Goal: Transaction & Acquisition: Purchase product/service

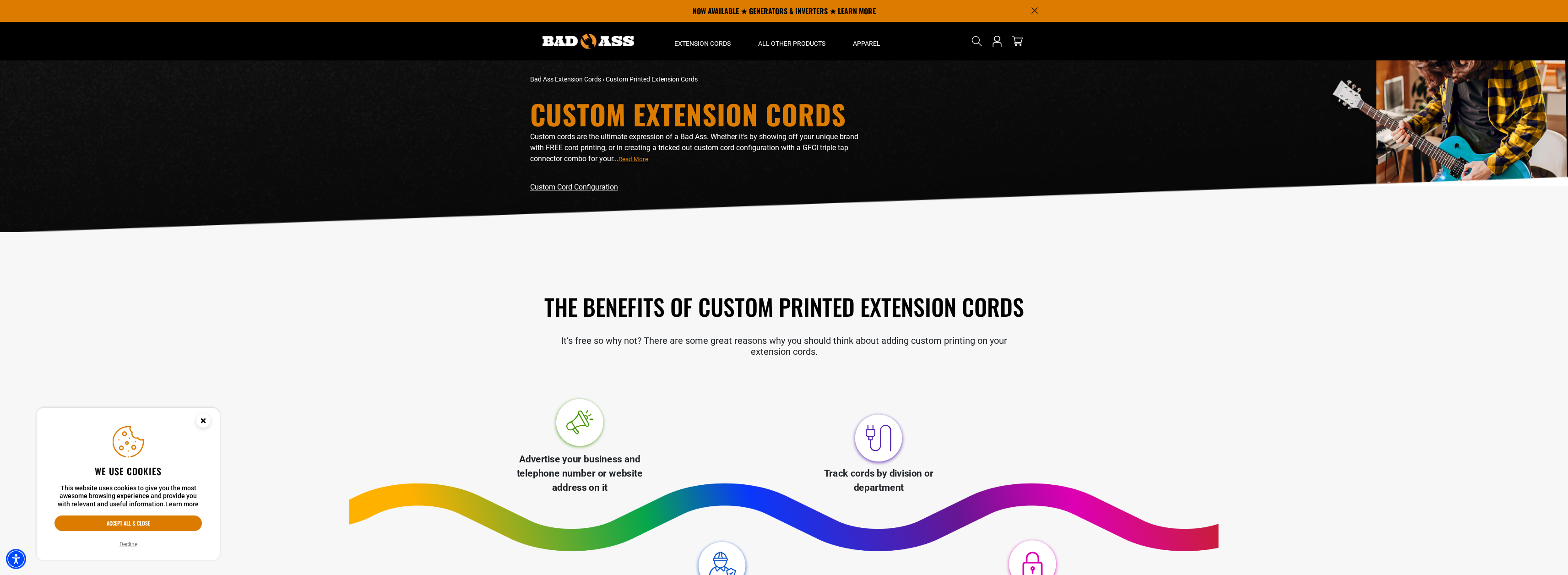
click at [598, 188] on link "Custom Cord Configuration" at bounding box center [574, 187] width 88 height 9
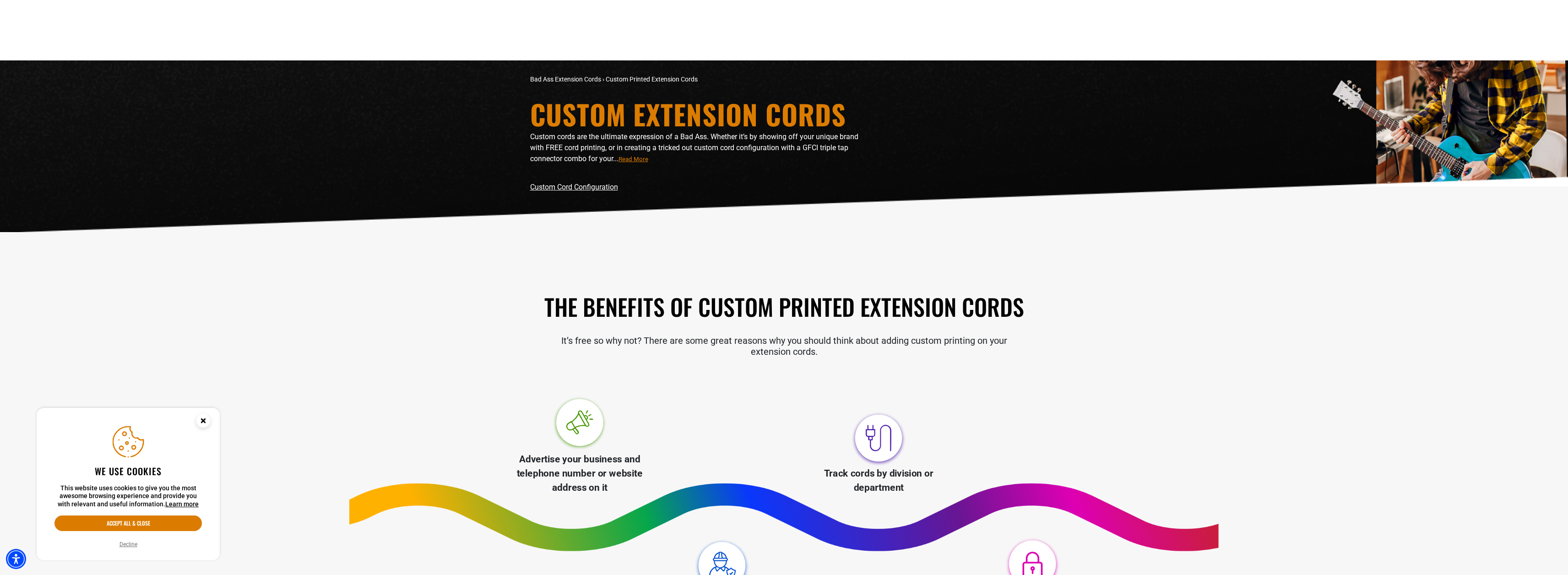
scroll to position [1135, 0]
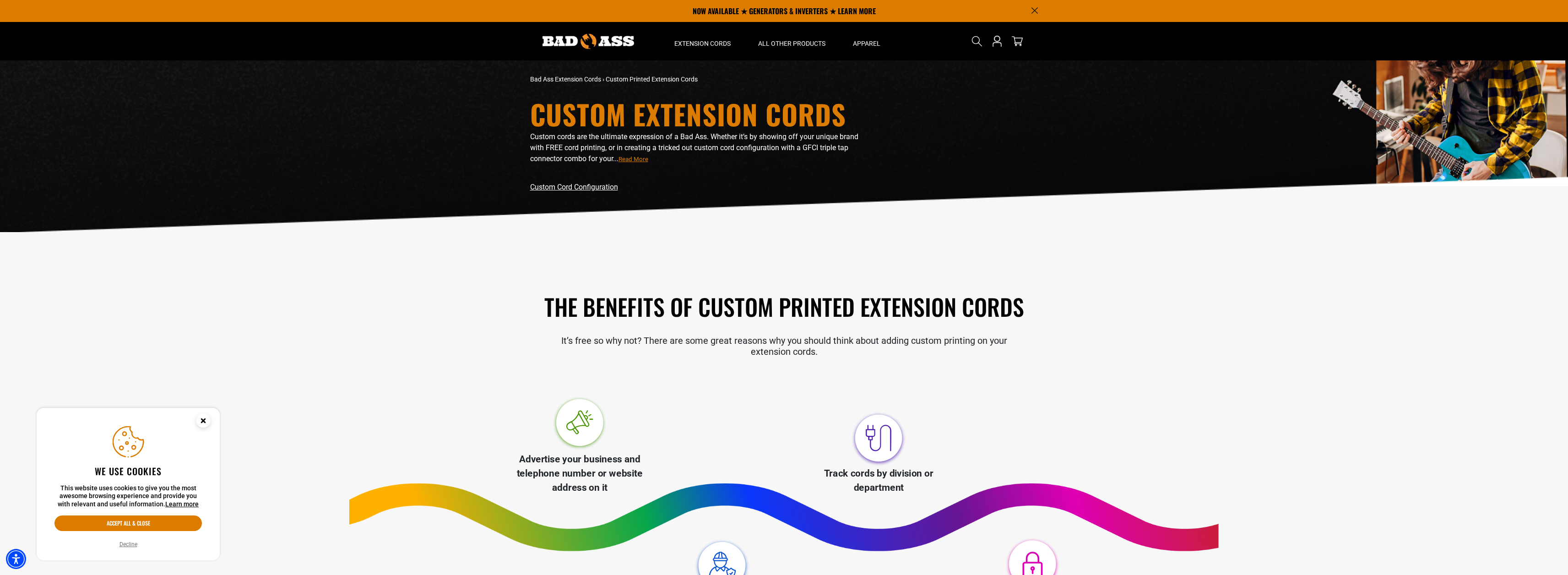
click at [593, 184] on link "Custom Cord Configuration" at bounding box center [574, 187] width 88 height 9
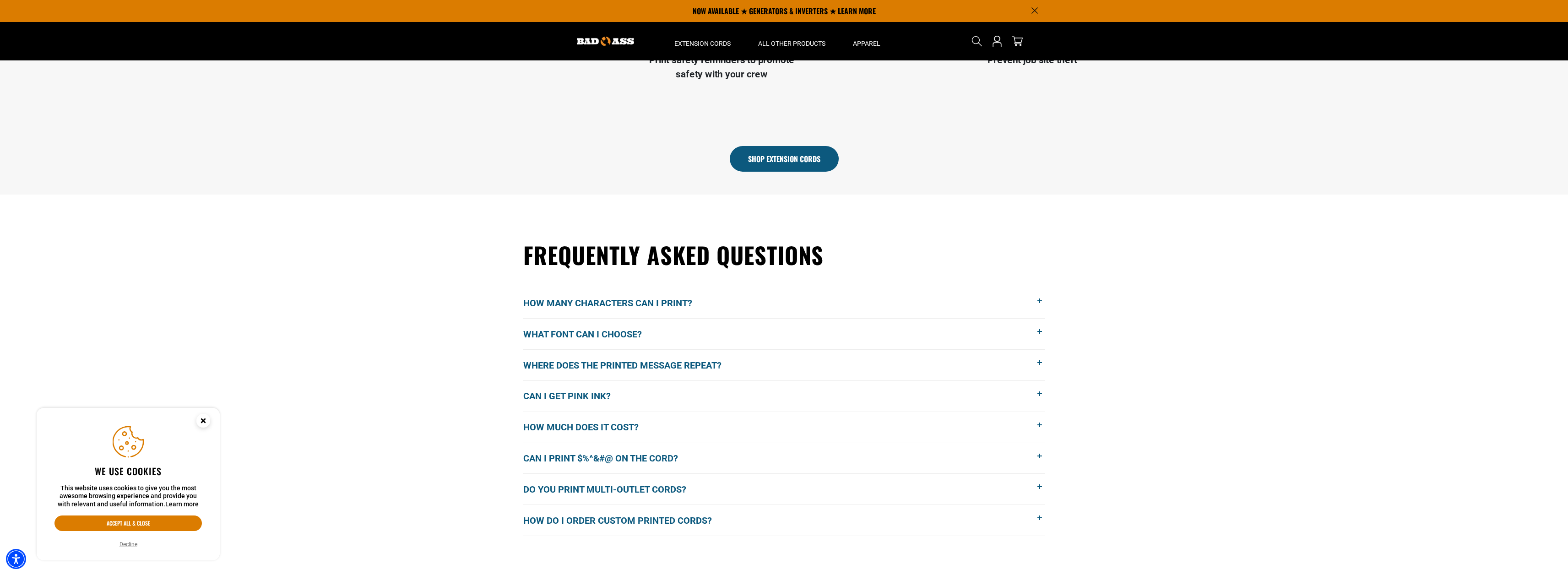
scroll to position [220, 0]
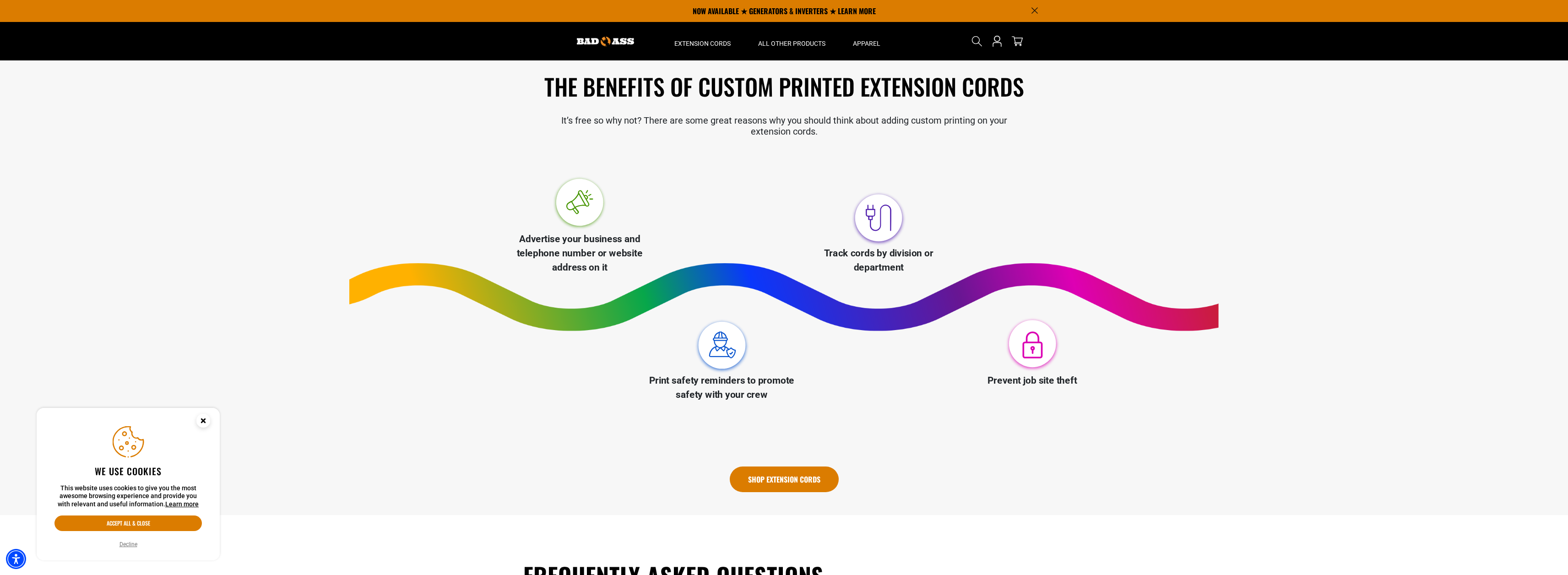
click at [773, 486] on link "Shop Extension Cords" at bounding box center [784, 479] width 109 height 26
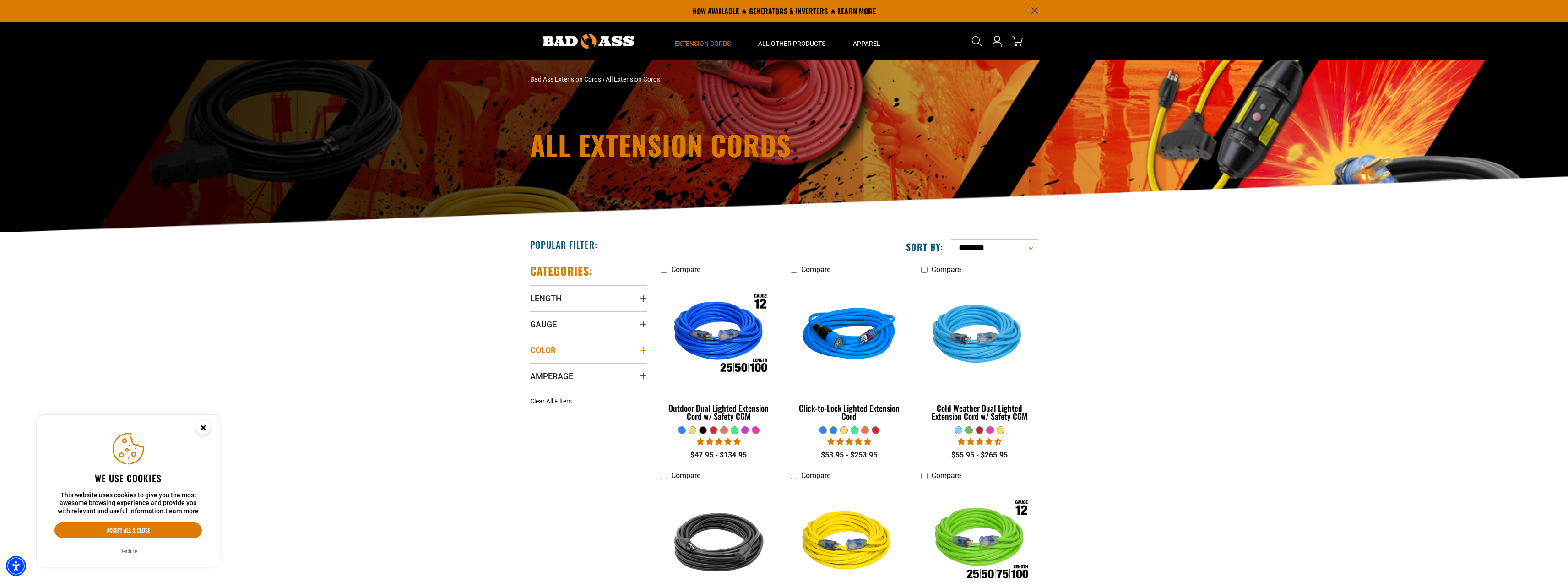
click at [639, 348] on icon "Color" at bounding box center [643, 350] width 7 height 7
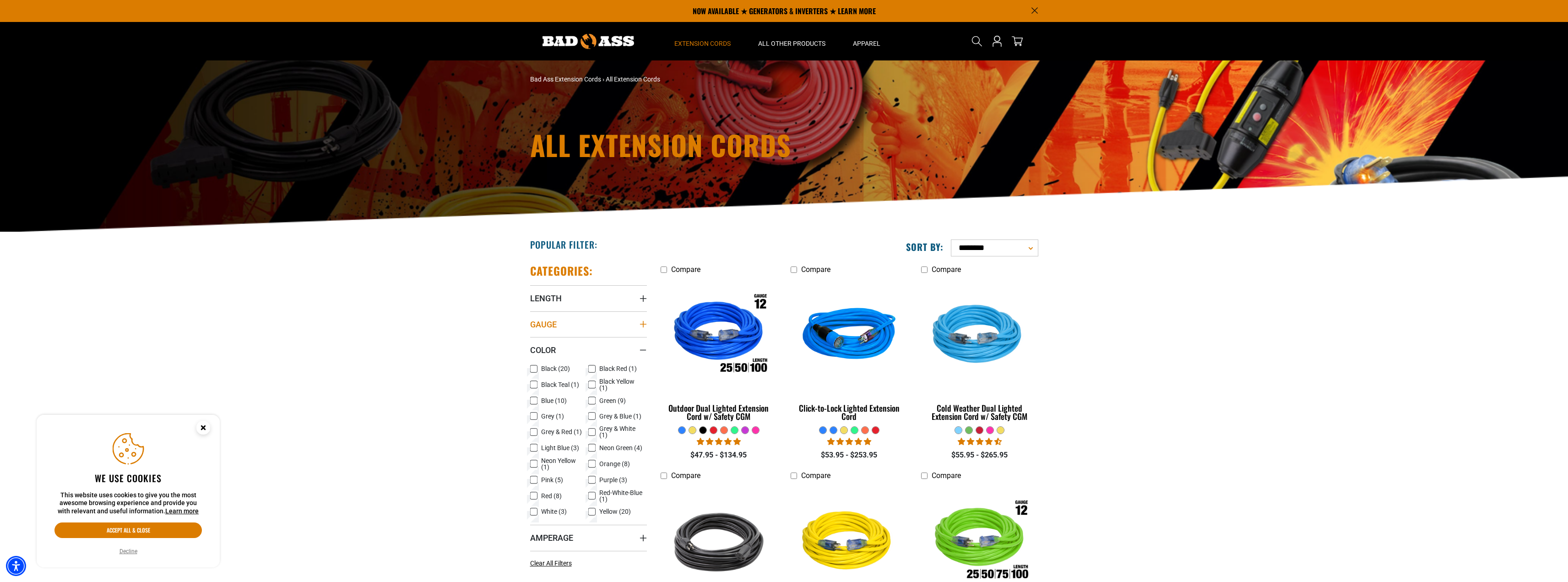
click at [643, 324] on icon "Gauge" at bounding box center [643, 324] width 6 height 7
click at [593, 422] on icon at bounding box center [591, 421] width 7 height 12
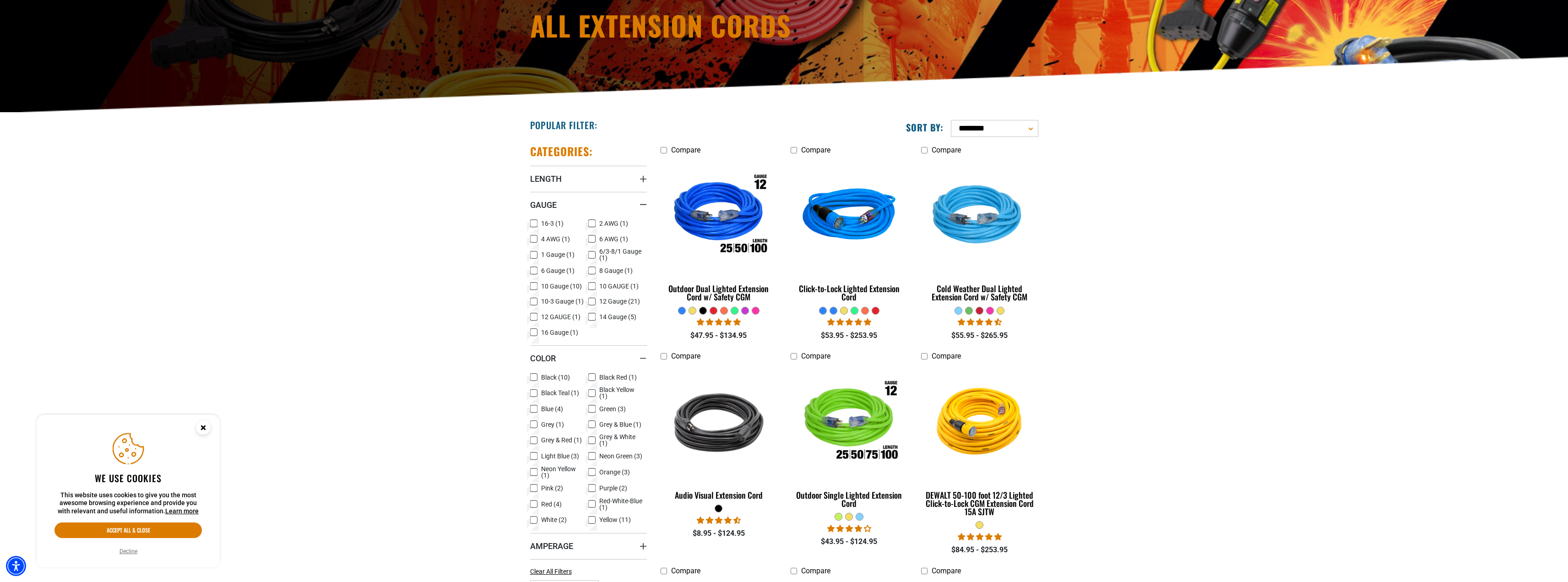
scroll to position [183, 0]
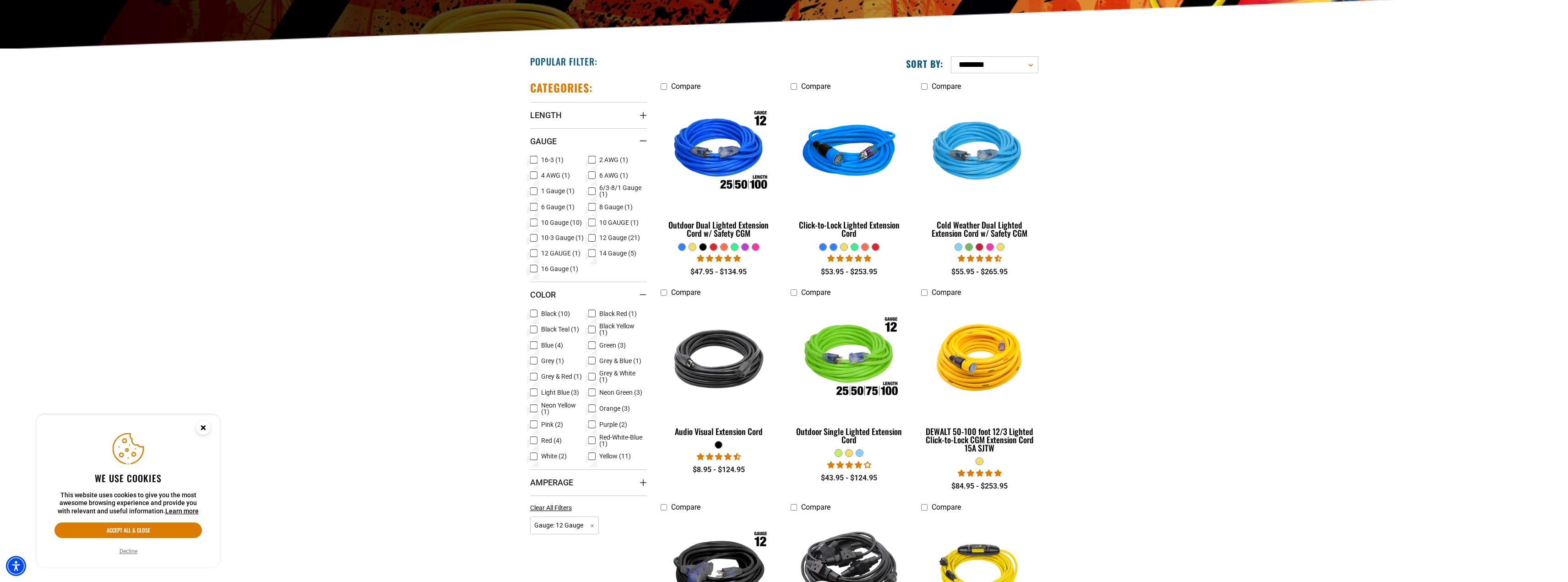
click at [592, 420] on icon at bounding box center [591, 424] width 7 height 12
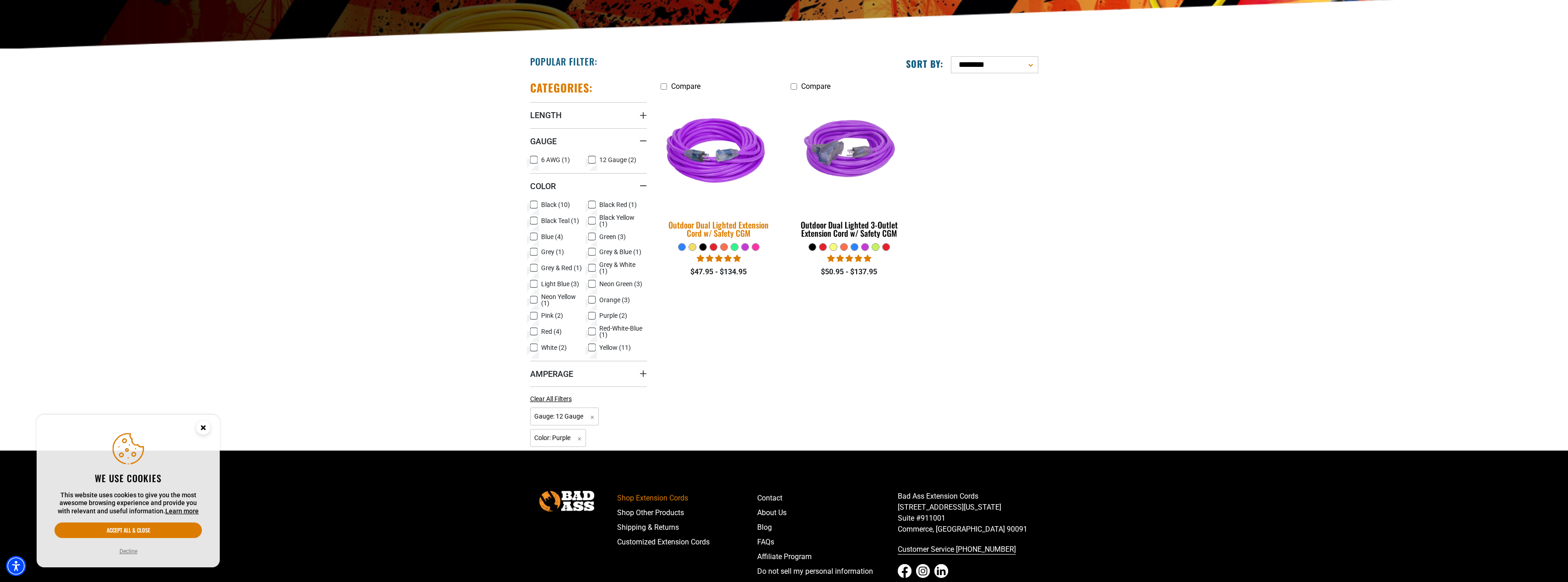
click at [725, 225] on div "Outdoor Dual Lighted Extension Cord w/ Safety CGM" at bounding box center [719, 229] width 117 height 16
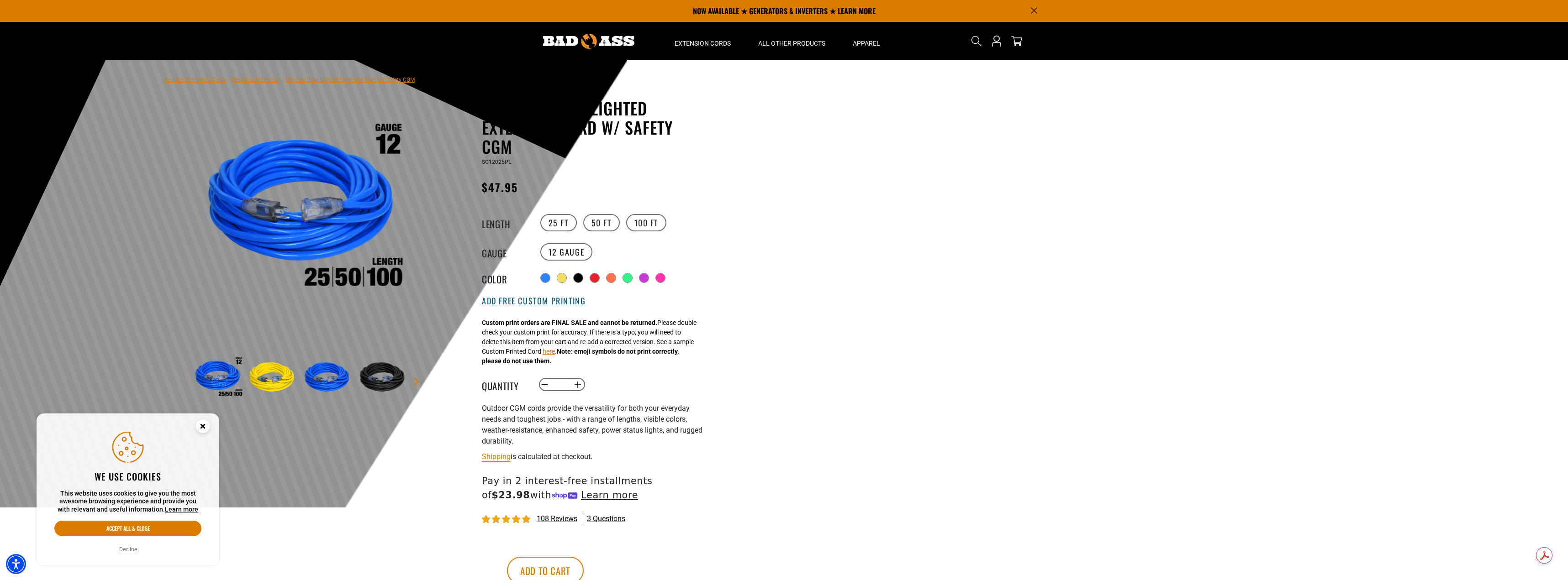
click at [561, 301] on button "Add Free Custom Printing" at bounding box center [534, 301] width 104 height 10
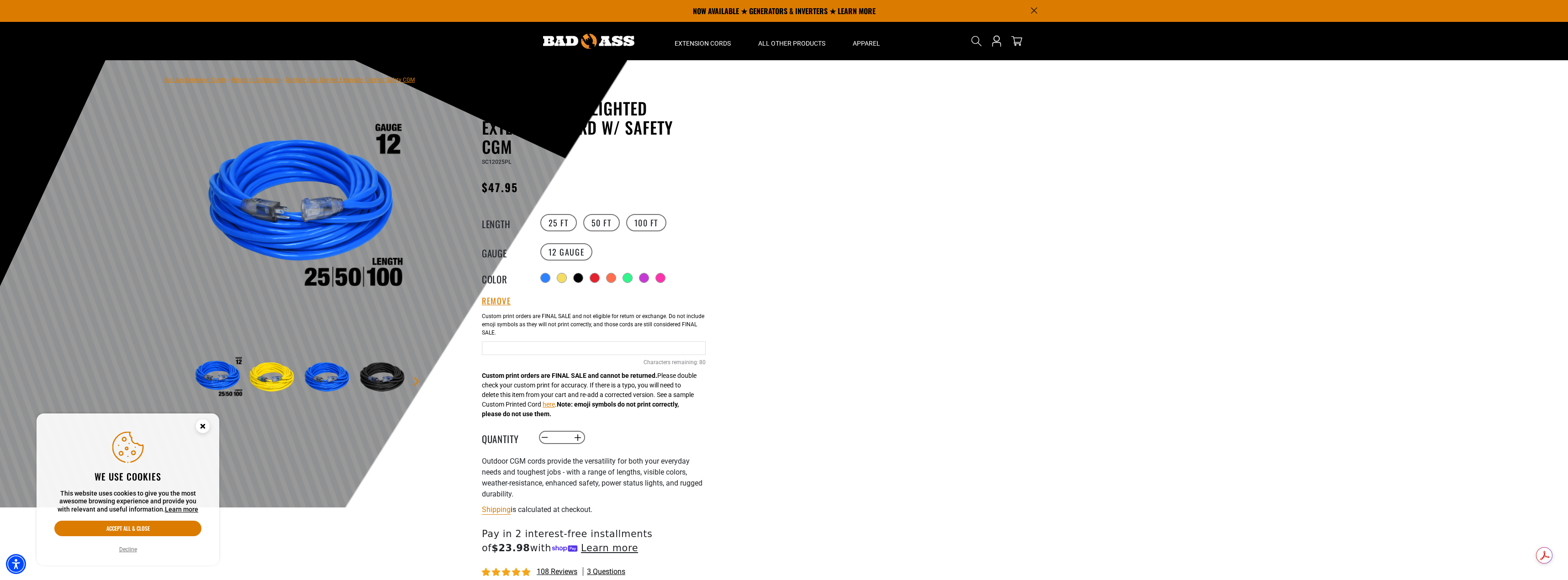
click at [553, 348] on input "Purple Cables" at bounding box center [594, 348] width 224 height 14
paste input "**********"
drag, startPoint x: 558, startPoint y: 350, endPoint x: 707, endPoint y: 345, distance: 149.1
click at [707, 345] on div "Outdoor Dual Lighted Extension Cord w/ Safety CGM Outdoor Dual Lighted Extensio…" at bounding box center [575, 389] width 274 height 580
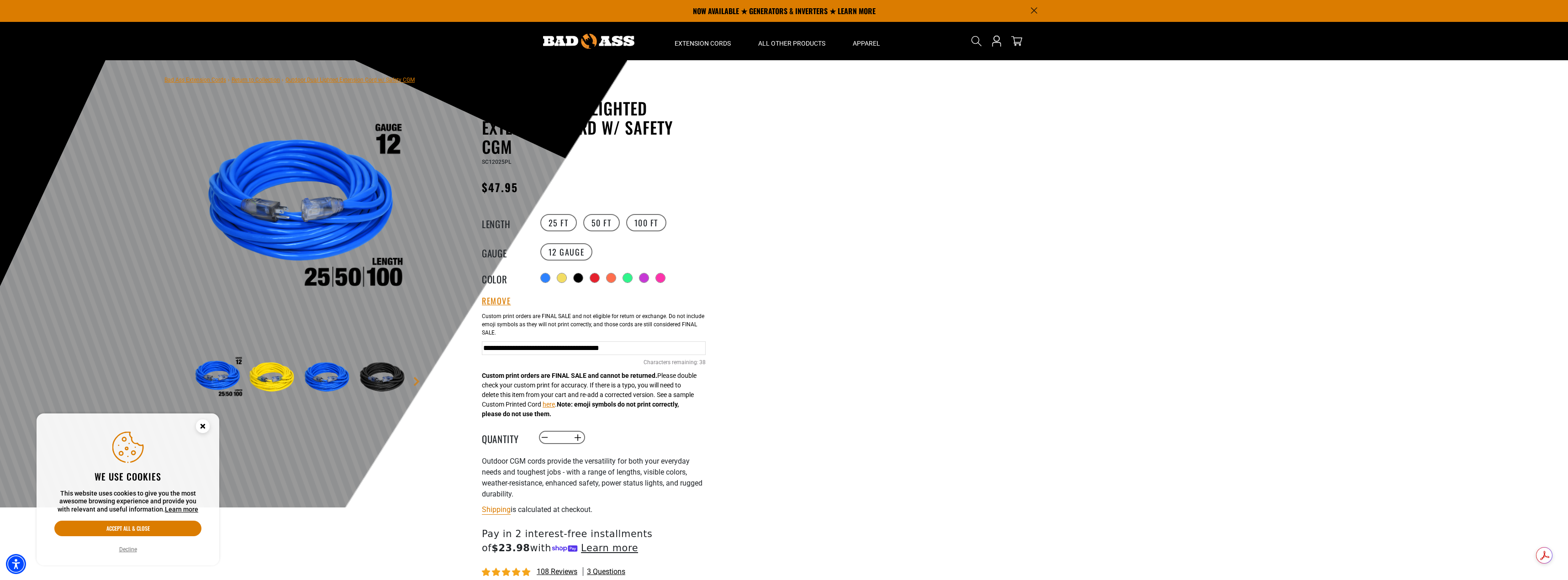
type input "**********"
click at [840, 373] on div at bounding box center [784, 284] width 1568 height 447
click at [579, 438] on button "Increase quantity for Outdoor Dual Lighted Extension Cord w/ Safety CGM" at bounding box center [578, 437] width 14 height 15
type input "*"
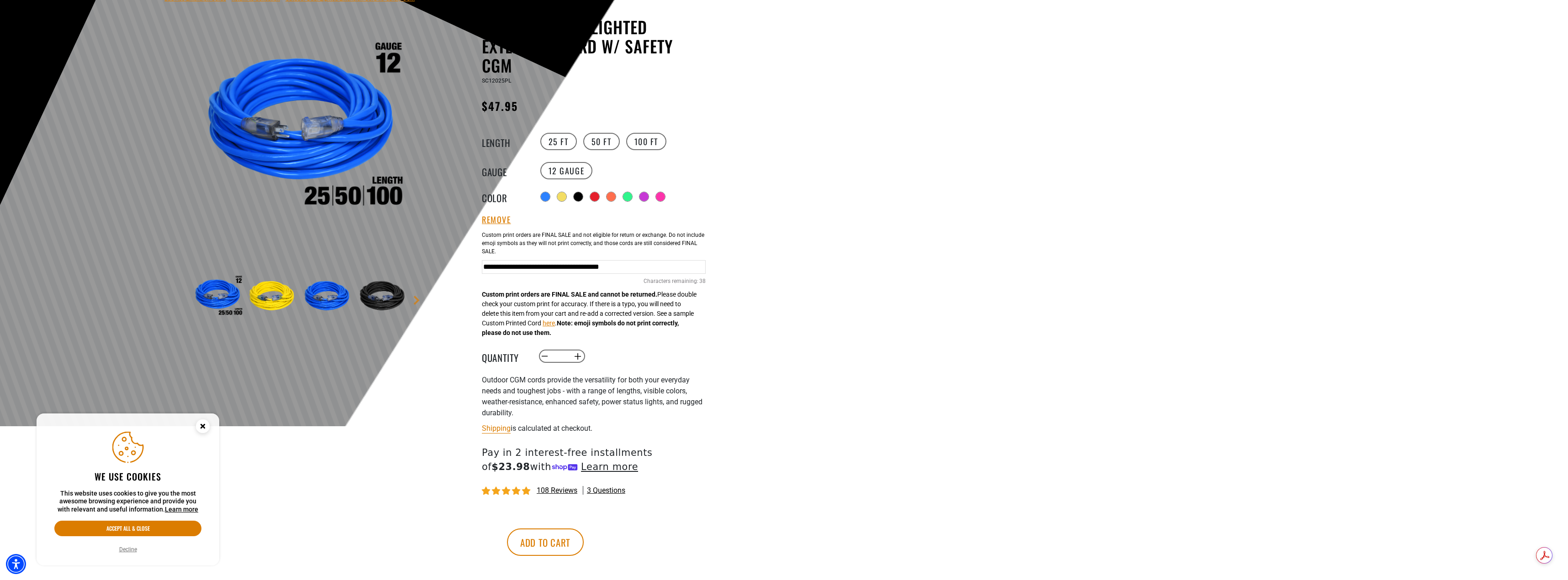
scroll to position [92, 0]
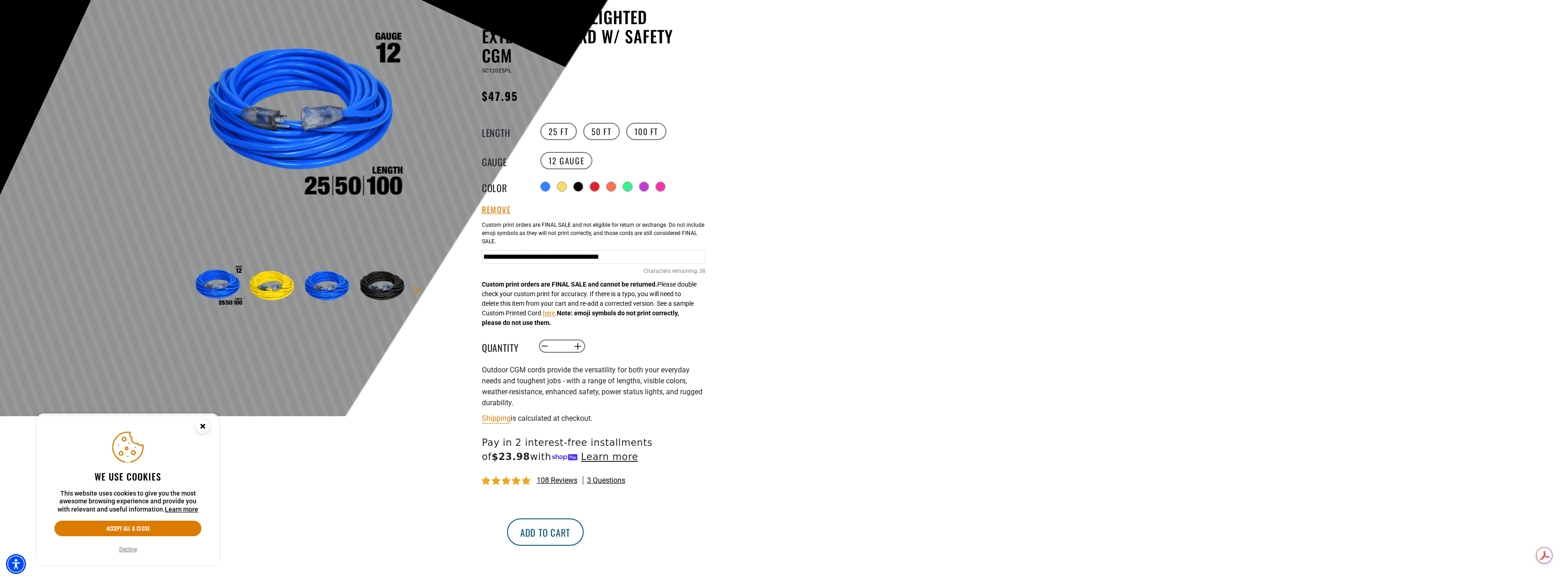
click at [583, 533] on button "Add to cart" at bounding box center [545, 532] width 77 height 28
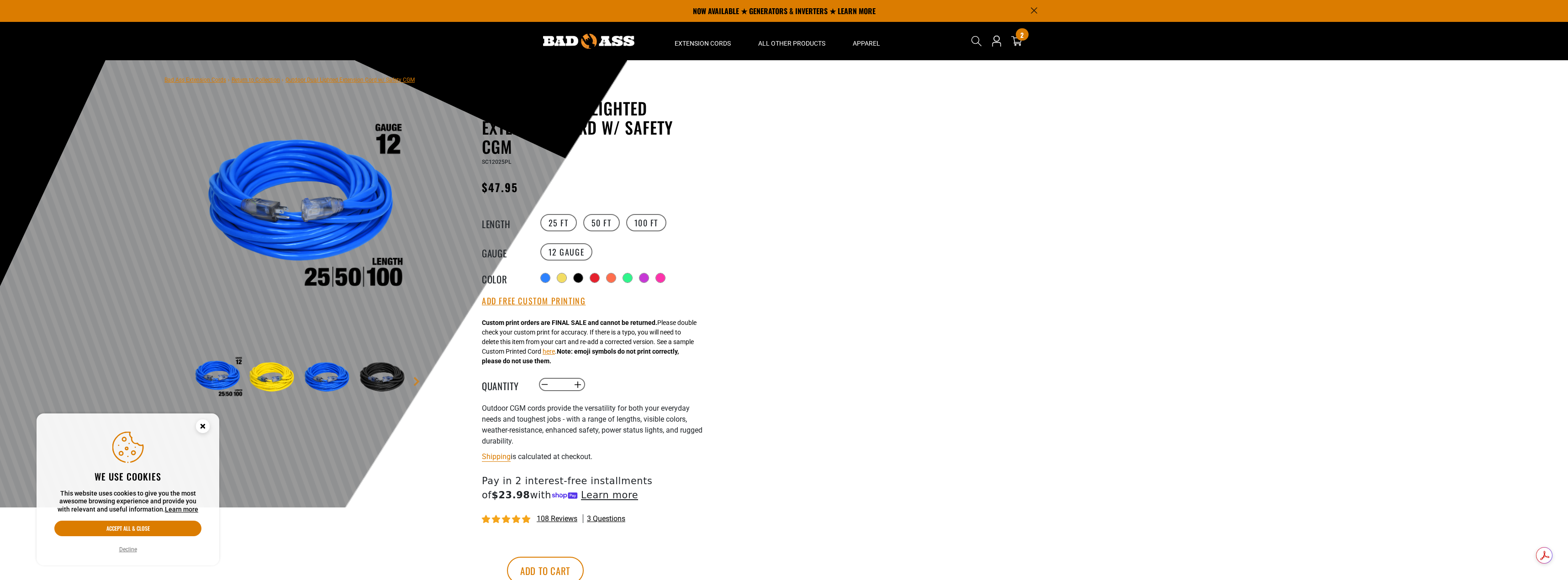
click at [600, 224] on label "50 FT" at bounding box center [601, 222] width 36 height 17
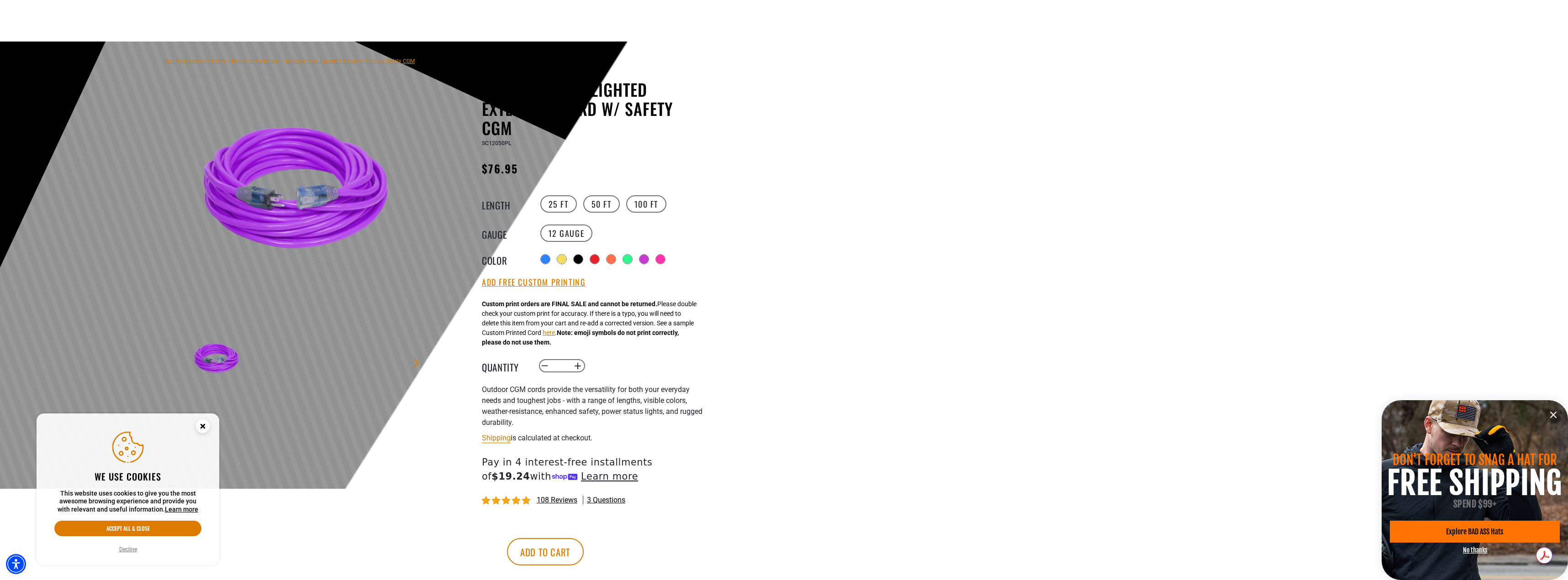
scroll to position [137, 0]
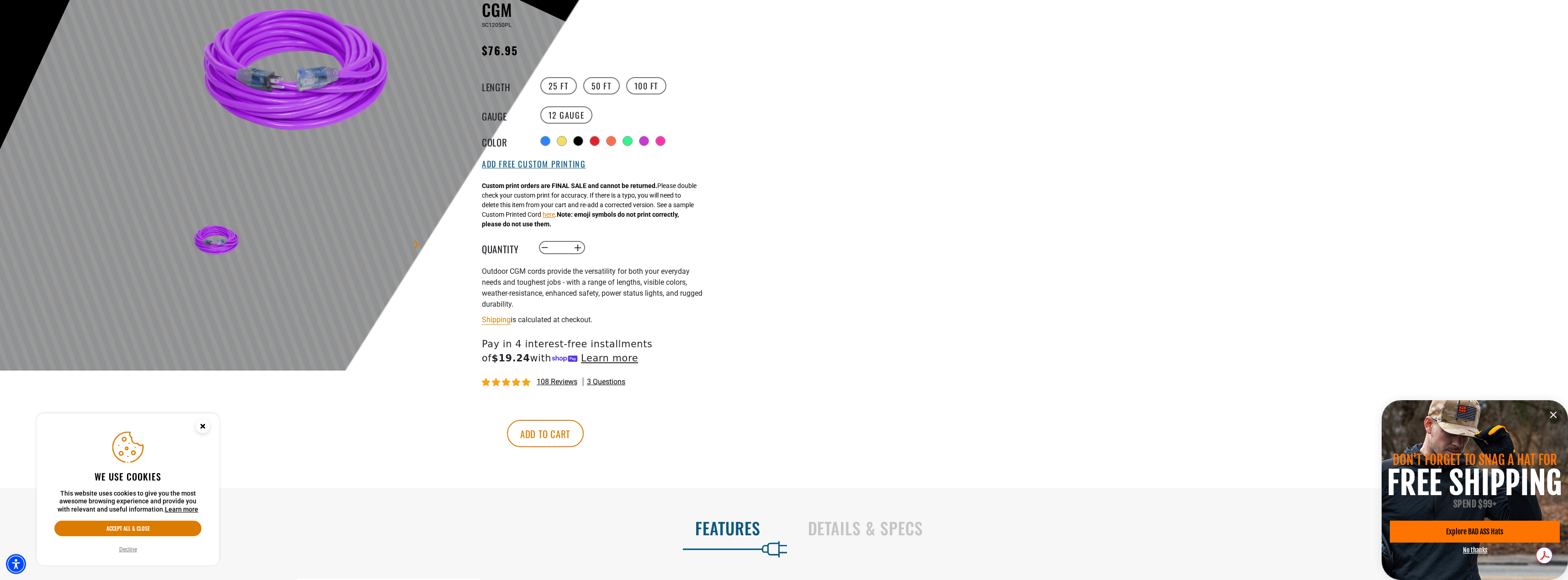
click at [542, 164] on button "Add Free Custom Printing" at bounding box center [534, 164] width 104 height 10
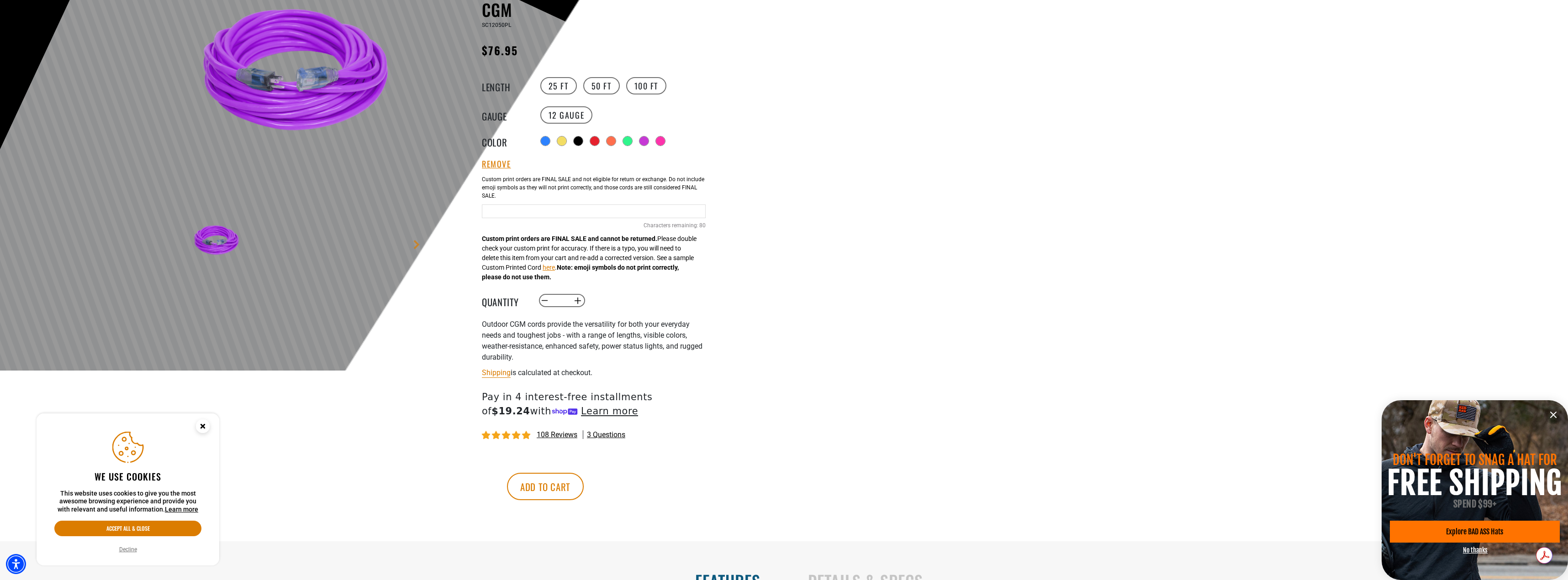
click at [551, 211] on input "Purple Cables" at bounding box center [594, 211] width 224 height 14
paste input "**********"
type input "**********"
click at [776, 279] on div at bounding box center [784, 147] width 1568 height 447
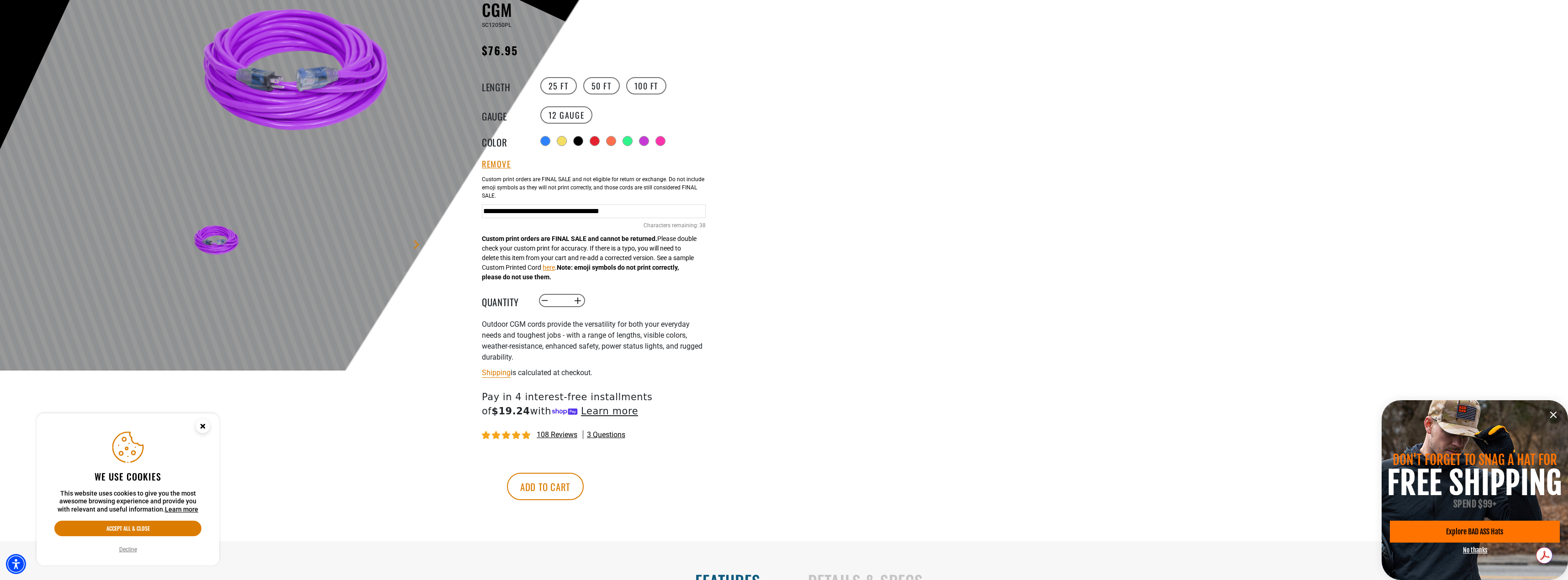
scroll to position [0, 0]
click at [579, 301] on button "Increase quantity for Outdoor Dual Lighted Extension Cord w/ Safety CGM" at bounding box center [578, 301] width 14 height 15
type input "*"
click at [583, 482] on button "Add to cart" at bounding box center [545, 487] width 77 height 28
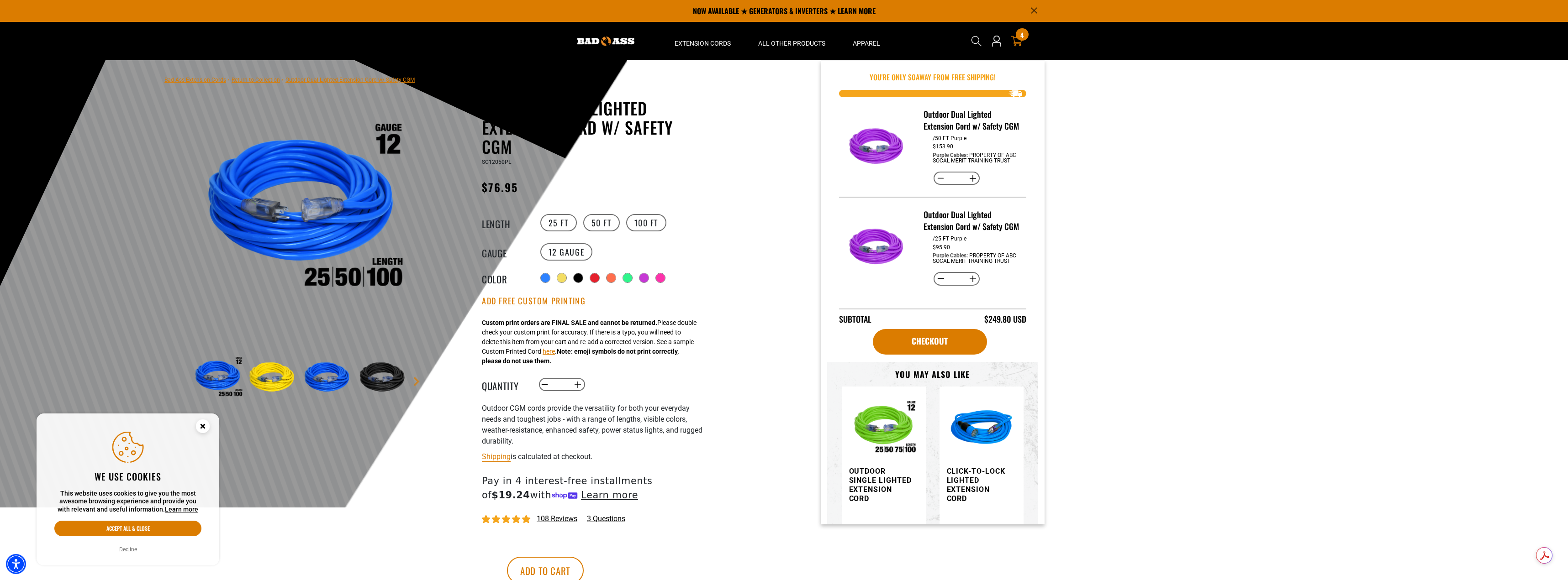
click at [1019, 39] on div "4 4 items" at bounding box center [1021, 34] width 12 height 12
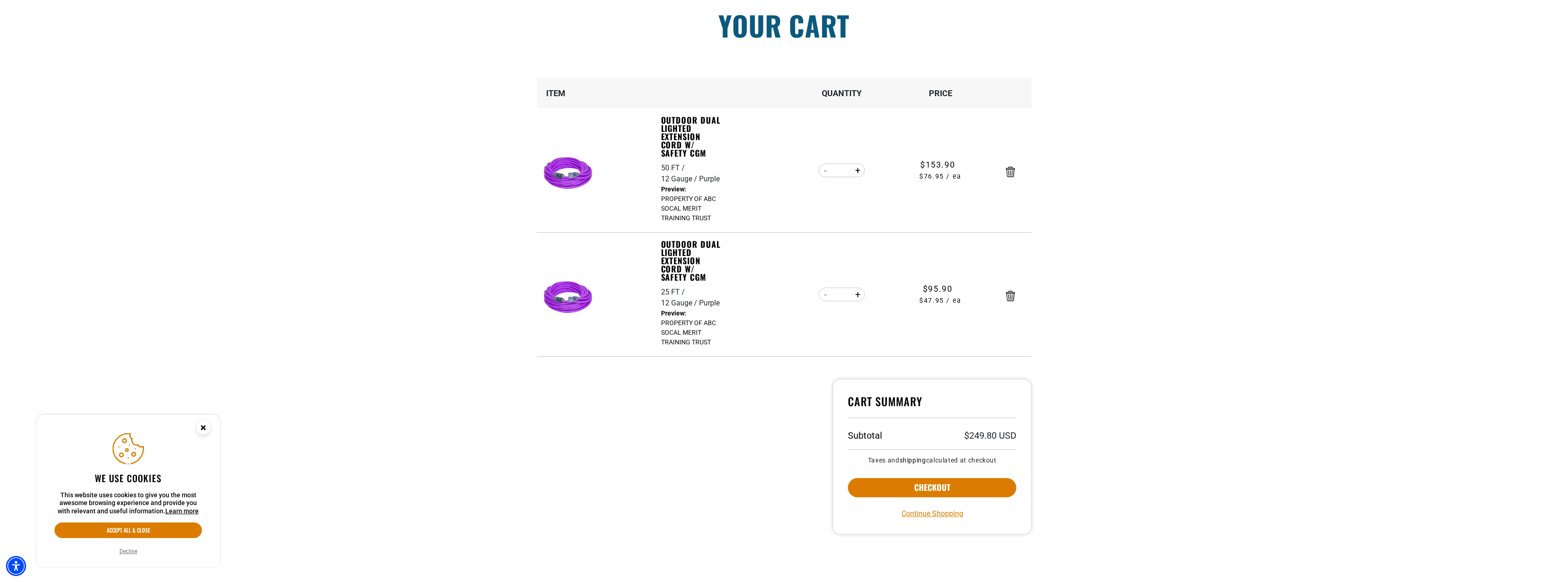
scroll to position [92, 0]
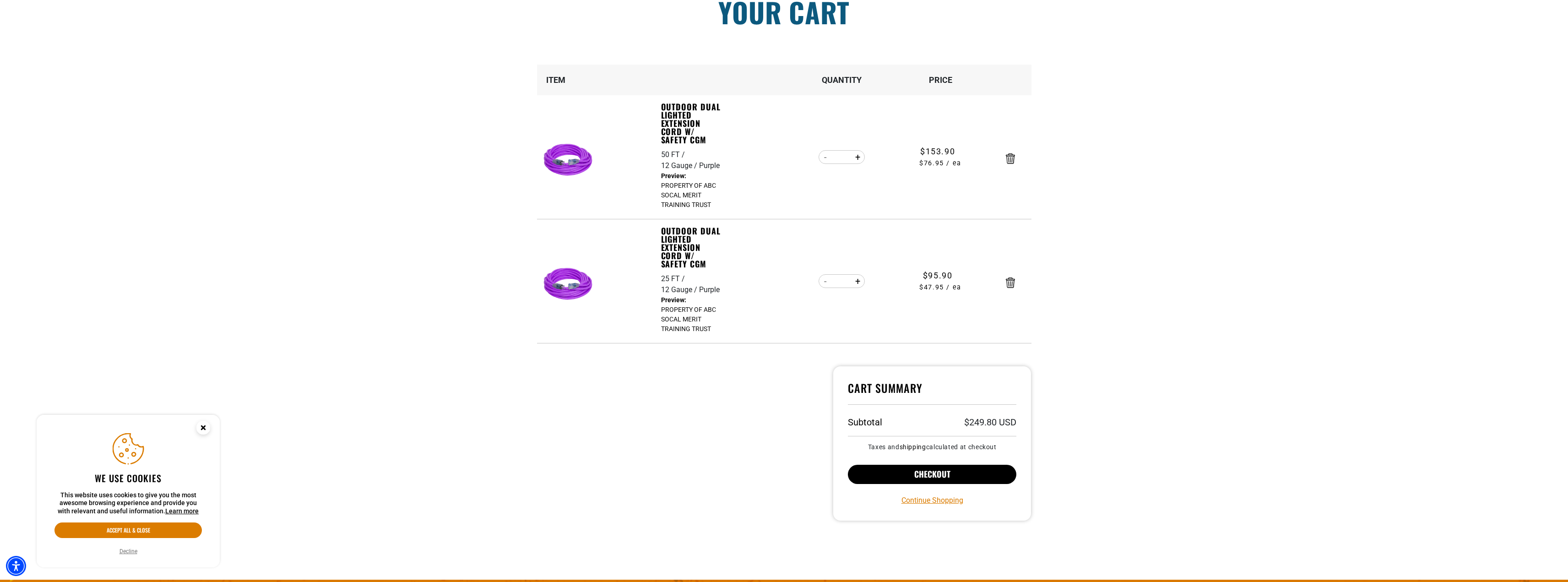
click at [870, 475] on button "Checkout" at bounding box center [933, 475] width 169 height 20
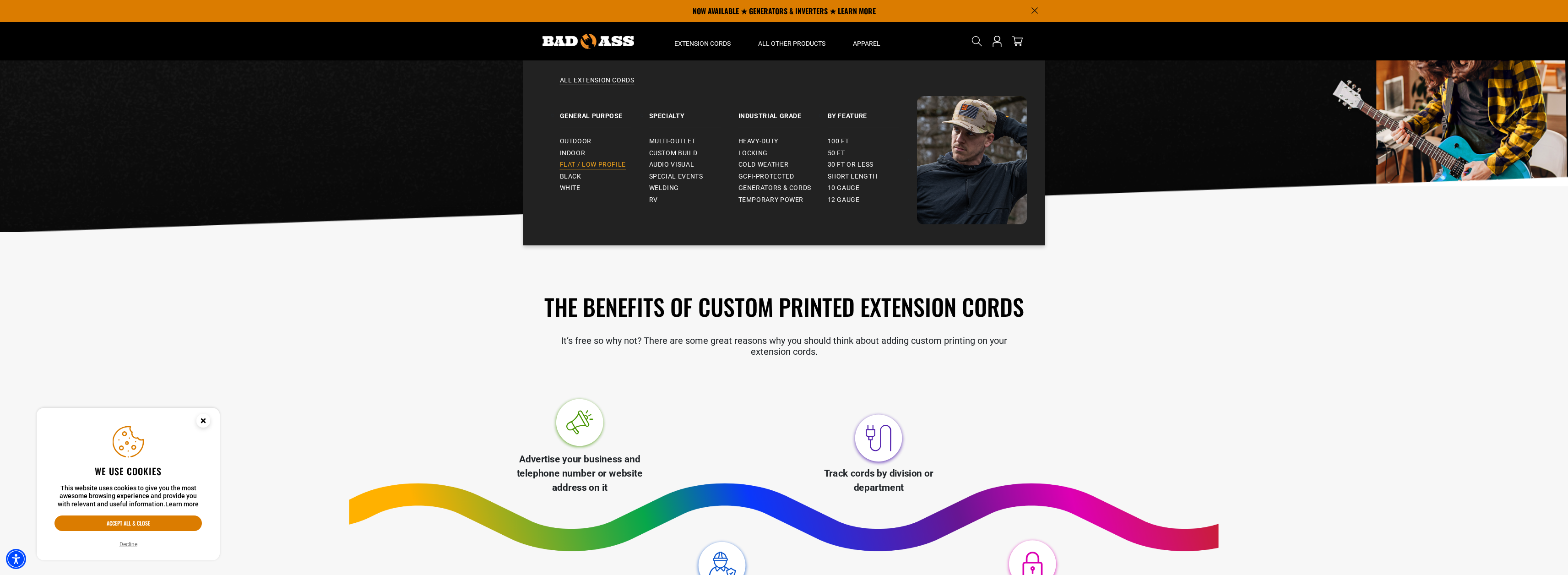
click at [583, 167] on span "Flat / Low Profile" at bounding box center [593, 165] width 67 height 8
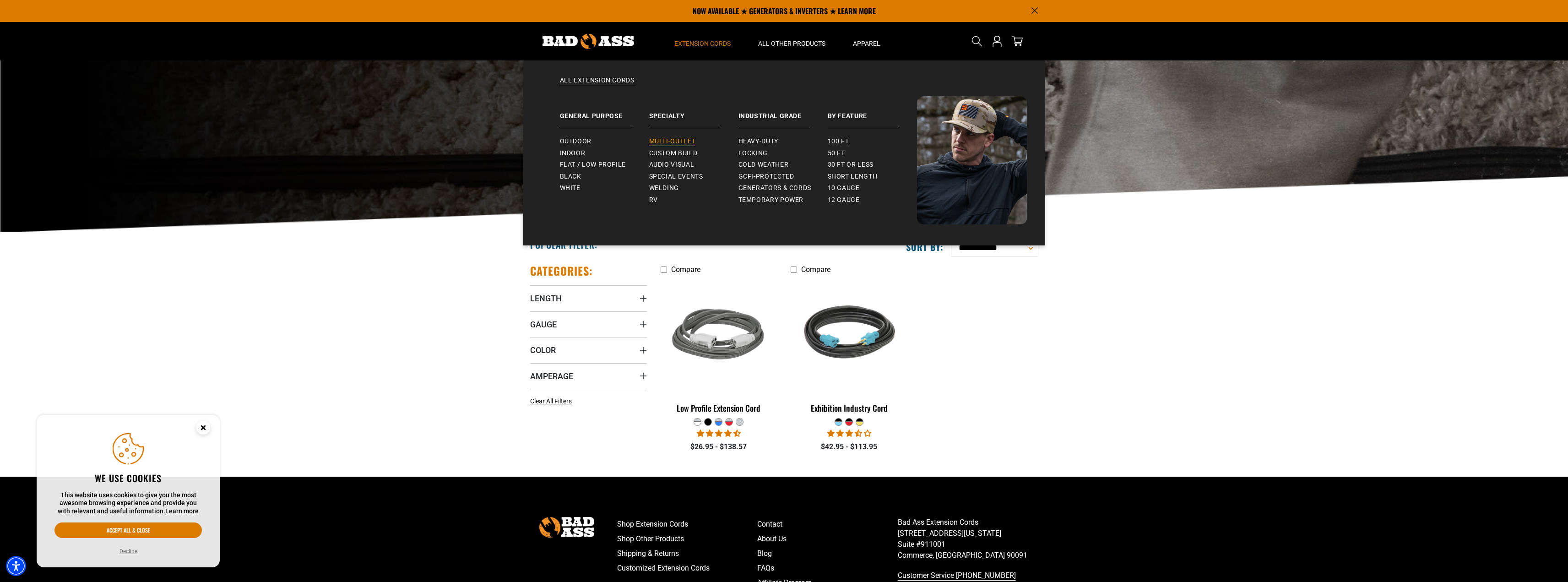
click at [674, 143] on span "Multi-Outlet" at bounding box center [672, 141] width 46 height 8
